Goal: Task Accomplishment & Management: Use online tool/utility

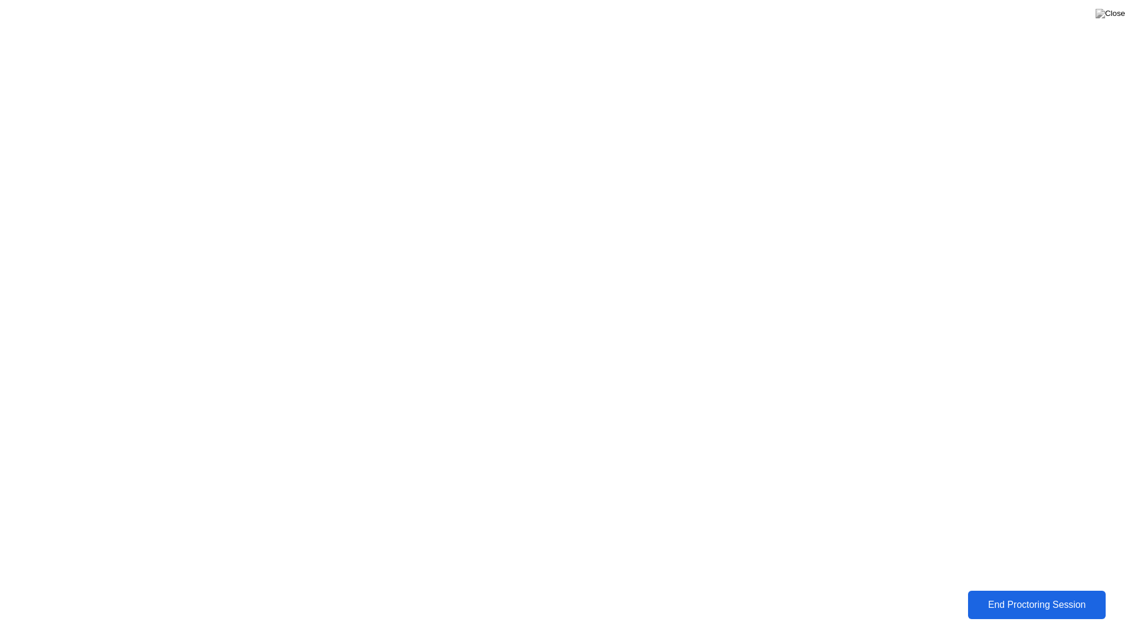
click at [1008, 605] on div "End Proctoring Session" at bounding box center [1036, 604] width 131 height 11
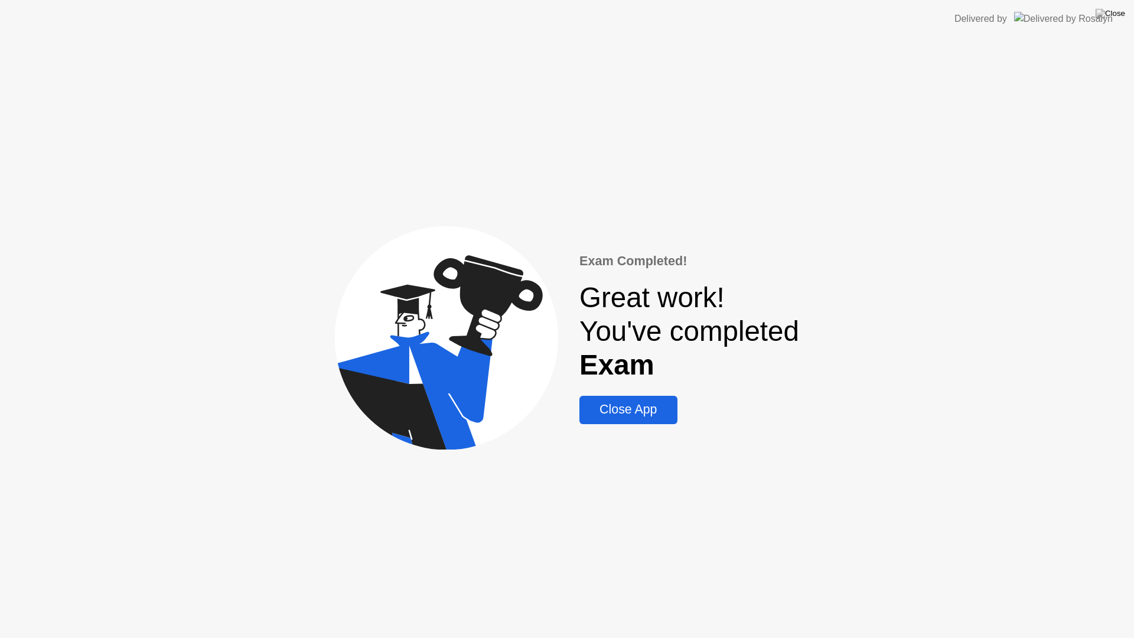
click at [635, 403] on div "Close App" at bounding box center [628, 409] width 90 height 15
